Goal: Task Accomplishment & Management: Manage account settings

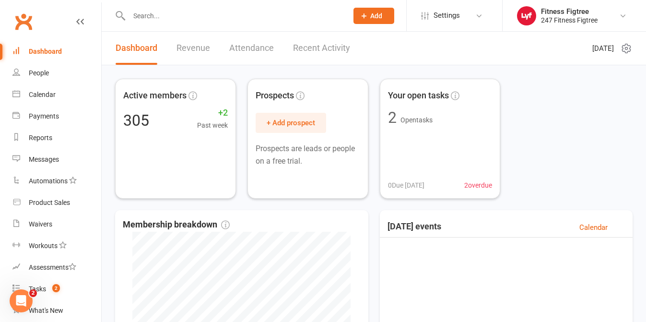
click at [142, 22] on input "text" at bounding box center [233, 15] width 215 height 13
paste input "[PERSON_NAME]"
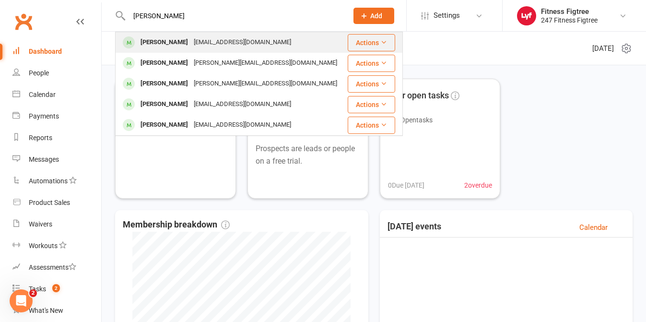
type input "[PERSON_NAME]"
click at [163, 44] on div "[PERSON_NAME]" at bounding box center [164, 42] width 53 height 14
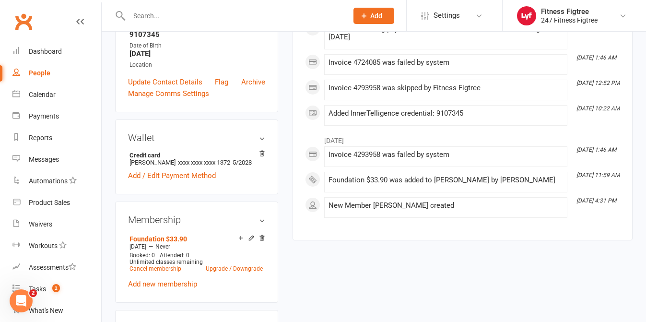
scroll to position [224, 0]
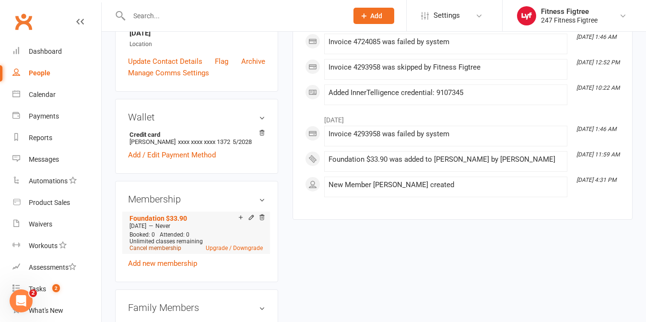
click at [139, 248] on link "Cancel membership" at bounding box center [156, 248] width 52 height 7
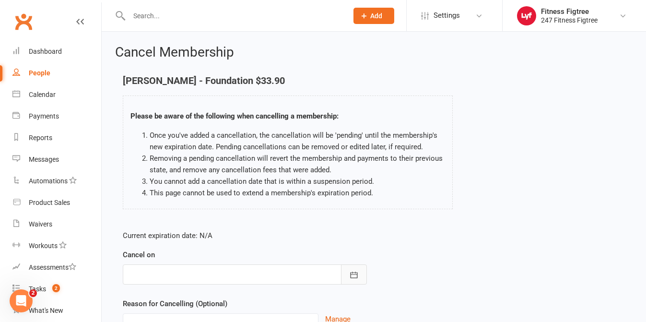
click at [364, 281] on button "button" at bounding box center [354, 274] width 26 height 20
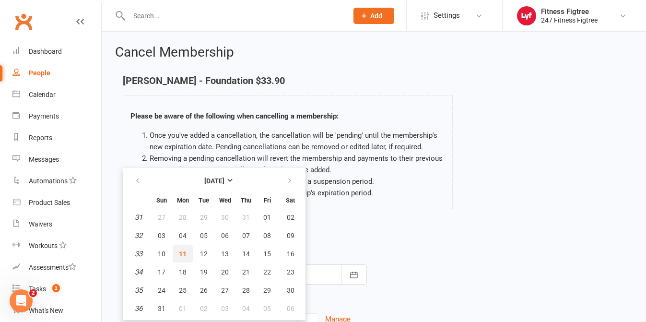
click at [185, 254] on span "11" at bounding box center [183, 254] width 8 height 8
type input "[DATE]"
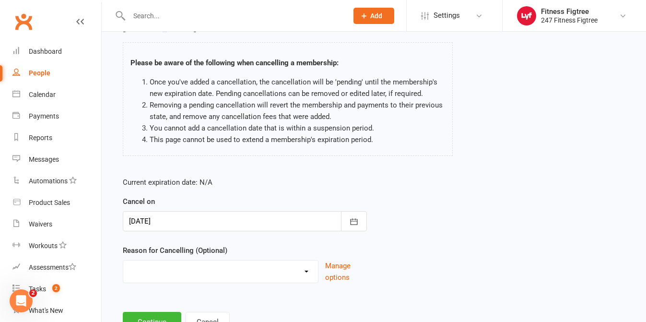
scroll to position [93, 0]
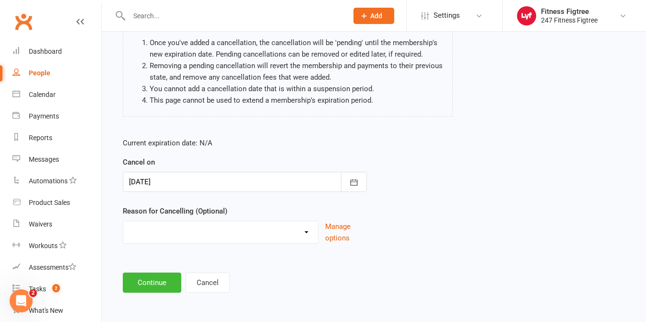
click at [306, 235] on select "Holiday Injury Stripe Migration The Great Migration Other reason" at bounding box center [220, 230] width 195 height 19
select select "3"
click at [158, 280] on button "Continue" at bounding box center [152, 282] width 59 height 20
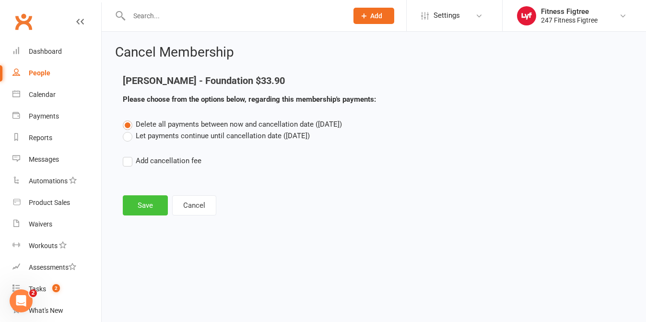
click at [155, 203] on button "Save" at bounding box center [145, 205] width 45 height 20
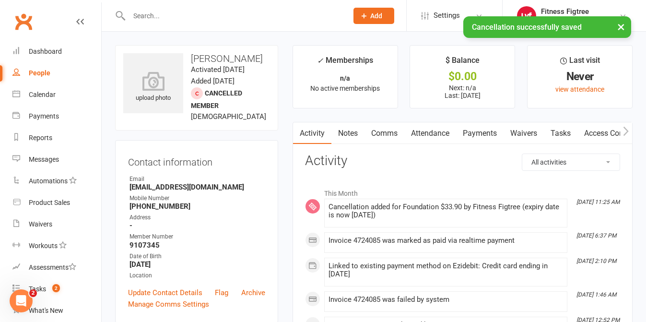
click at [386, 133] on link "Comms" at bounding box center [385, 133] width 40 height 22
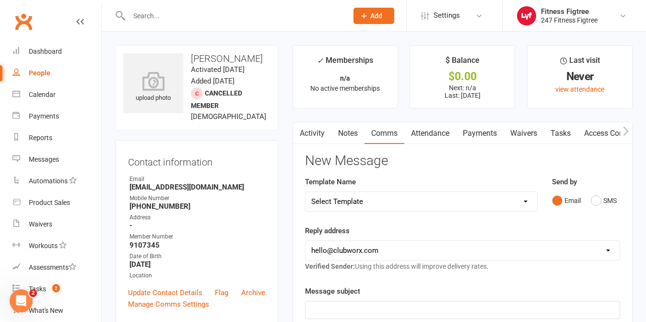
click at [334, 140] on link "Notes" at bounding box center [347, 133] width 33 height 22
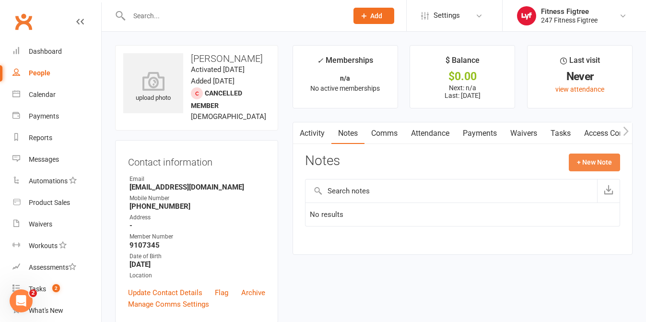
click at [592, 161] on button "+ New Note" at bounding box center [594, 161] width 51 height 17
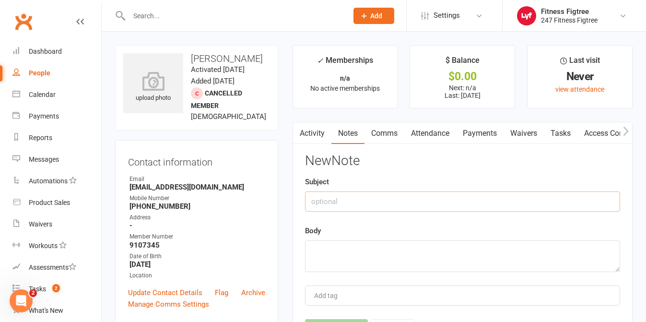
click at [408, 201] on input "text" at bounding box center [462, 201] width 315 height 20
type input "Cacnellation"
click at [331, 246] on textarea "Memeber requested cancellation" at bounding box center [462, 256] width 315 height 32
click at [430, 252] on textarea "Member requested cancellation" at bounding box center [462, 256] width 315 height 32
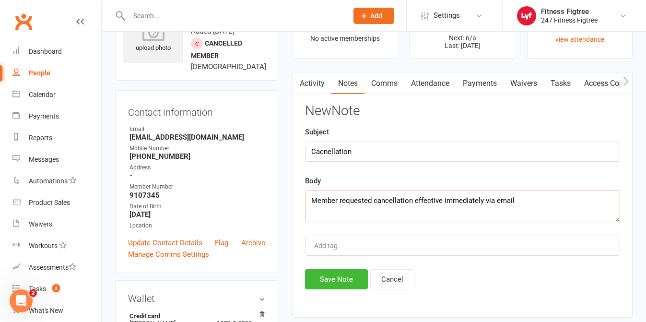
scroll to position [56, 0]
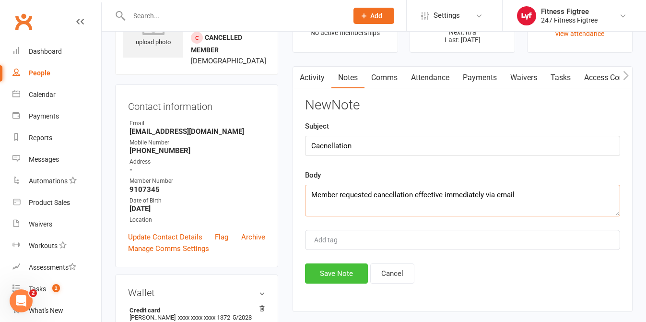
type textarea "Member requested cancellation effective immediately via email"
click at [337, 277] on button "Save Note" at bounding box center [336, 273] width 63 height 20
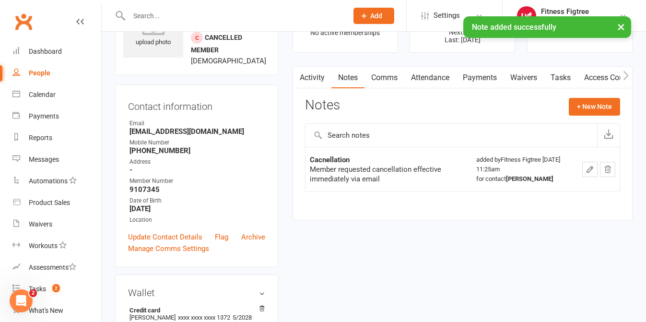
click at [56, 74] on link "People" at bounding box center [56, 73] width 89 height 22
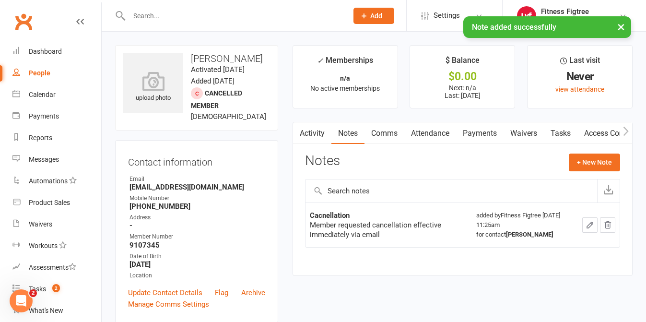
select select "100"
